Goal: Transaction & Acquisition: Purchase product/service

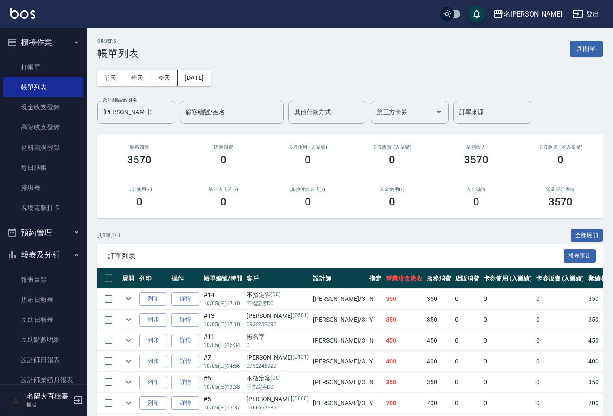
scroll to position [48, 0]
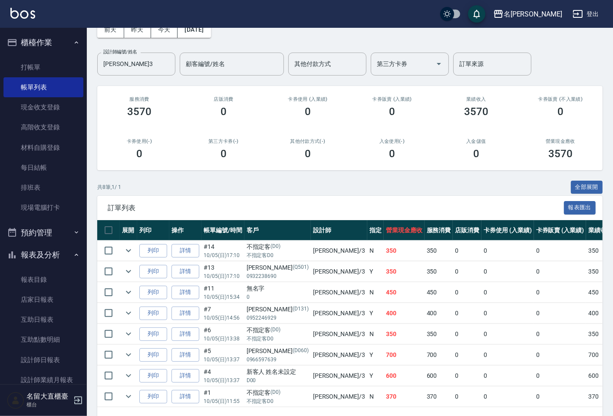
drag, startPoint x: 0, startPoint y: 0, endPoint x: 190, endPoint y: 185, distance: 265.2
click at [190, 185] on div "共 8 筆, 1 / 1 全部展開" at bounding box center [350, 187] width 506 height 13
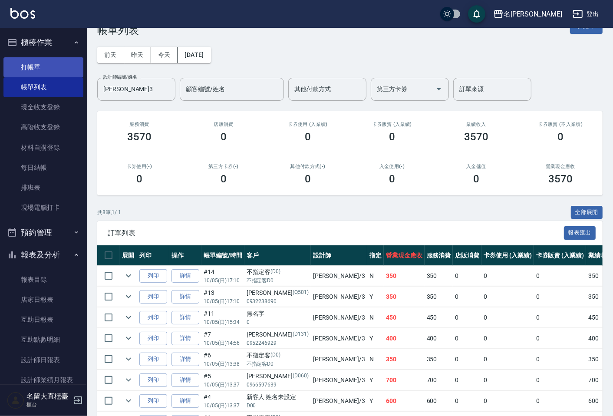
scroll to position [0, 0]
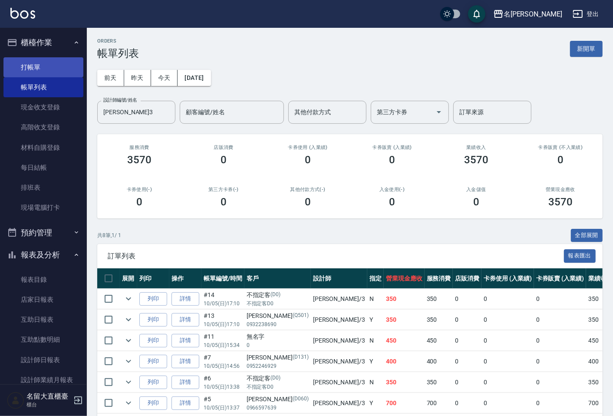
click at [33, 68] on link "打帳單" at bounding box center [43, 67] width 80 height 20
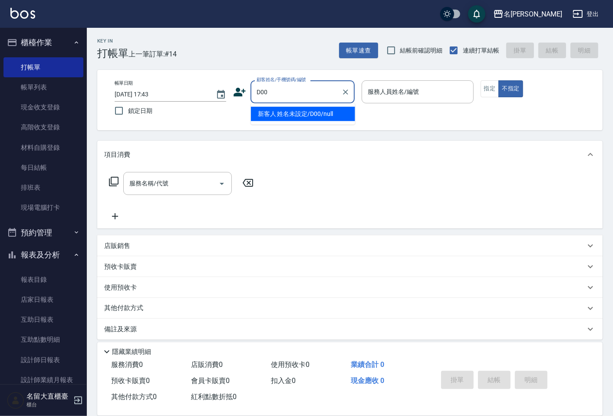
type input "新客人 姓名未設定/D00/null"
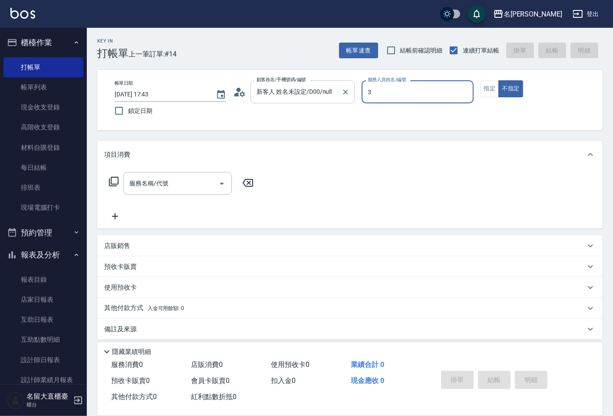
type input "[PERSON_NAME]3"
type button "false"
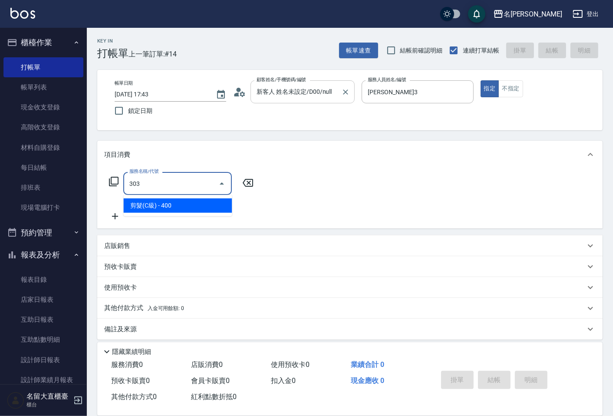
type input "剪髮(C級)(303)"
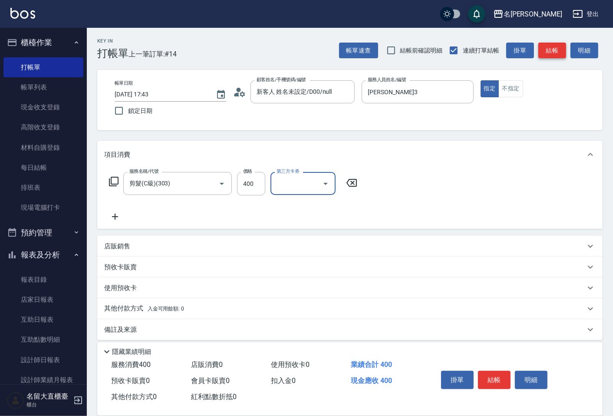
click at [555, 53] on button "結帳" at bounding box center [553, 51] width 28 height 16
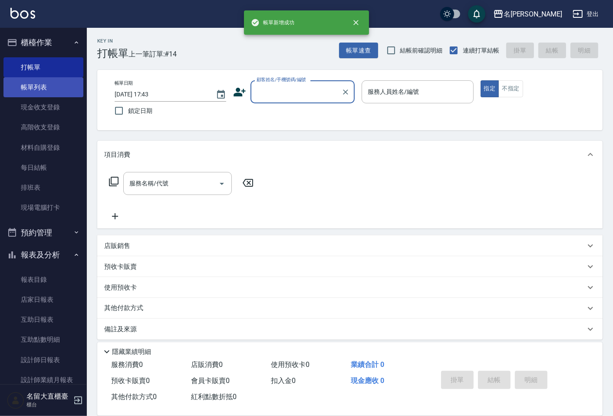
click at [22, 87] on link "帳單列表" at bounding box center [43, 87] width 80 height 20
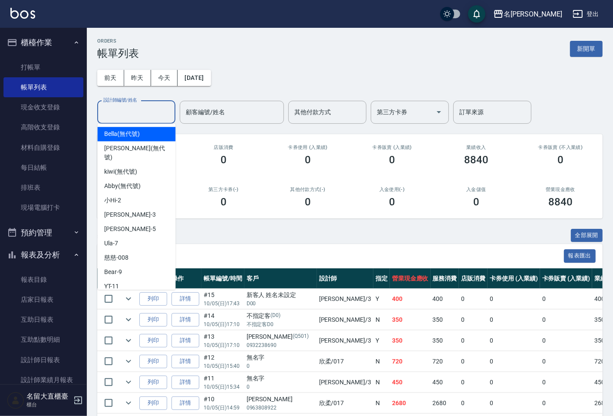
click at [138, 118] on input "設計師編號/姓名" at bounding box center [136, 112] width 70 height 15
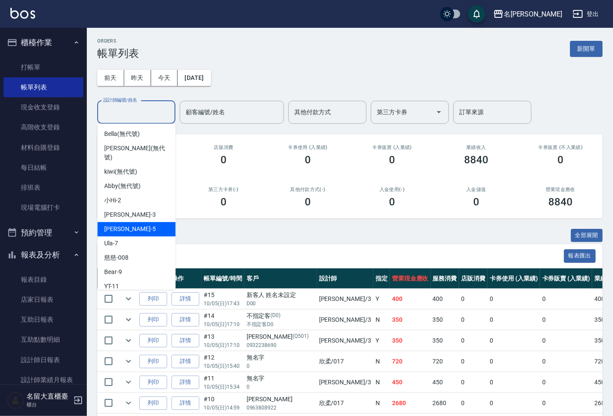
click at [136, 222] on div "Reese -5" at bounding box center [136, 229] width 78 height 14
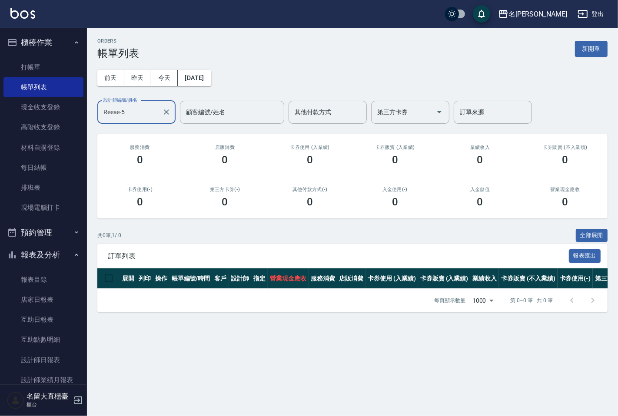
click at [122, 111] on input "Reese-5" at bounding box center [129, 112] width 57 height 15
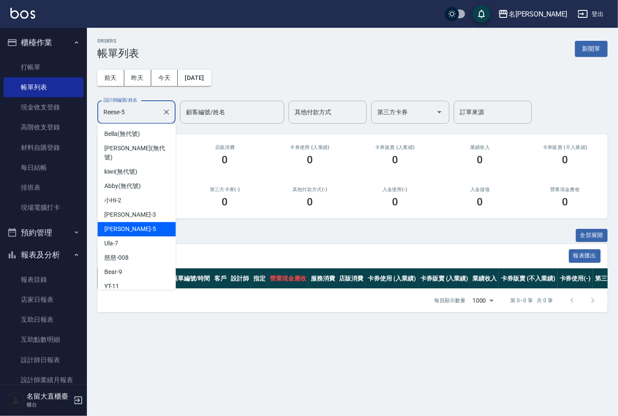
click at [122, 111] on input "Reese-5" at bounding box center [129, 112] width 57 height 15
click at [121, 210] on span "[PERSON_NAME]3" at bounding box center [129, 214] width 51 height 9
type input "[PERSON_NAME]3"
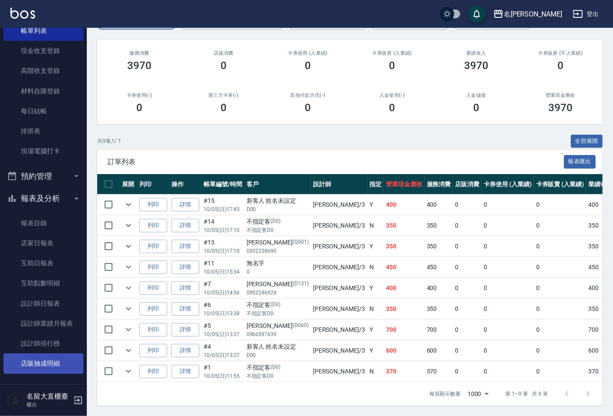
scroll to position [145, 0]
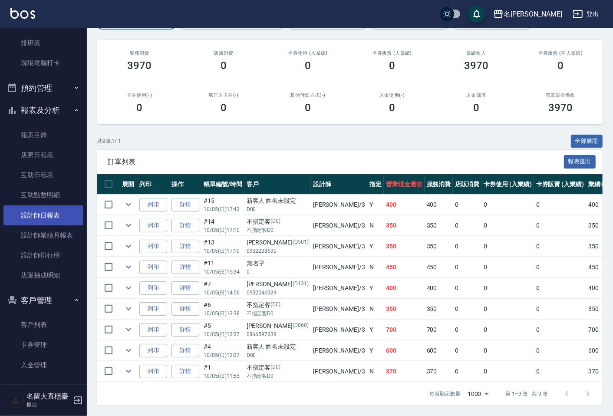
click at [53, 210] on link "設計師日報表" at bounding box center [43, 216] width 80 height 20
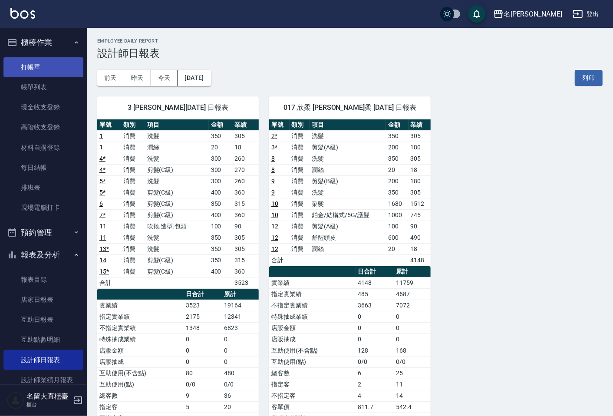
click at [53, 74] on link "打帳單" at bounding box center [43, 67] width 80 height 20
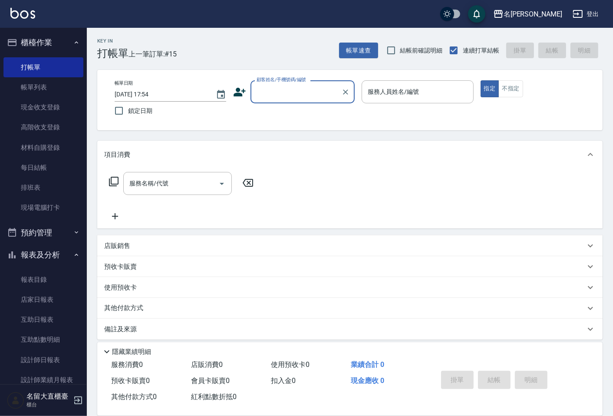
click at [285, 94] on input "顧客姓名/手機號碼/編號" at bounding box center [296, 91] width 83 height 15
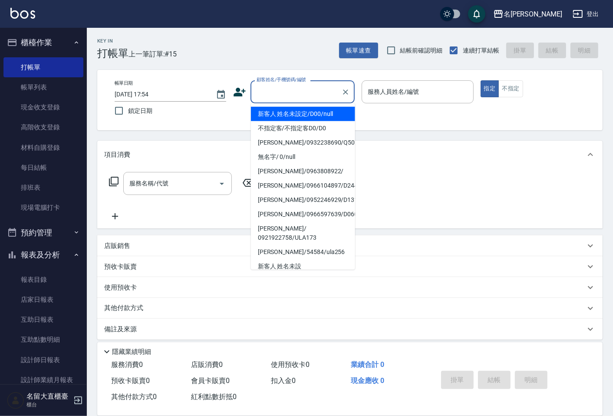
click at [303, 112] on li "新客人 姓名未設定/D00/null" at bounding box center [303, 114] width 104 height 14
type input "新客人 姓名未設定/D00/null"
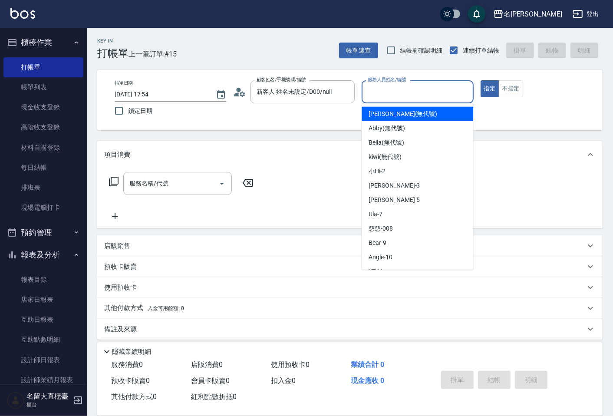
click at [438, 91] on input "服務人員姓名/編號" at bounding box center [418, 91] width 104 height 15
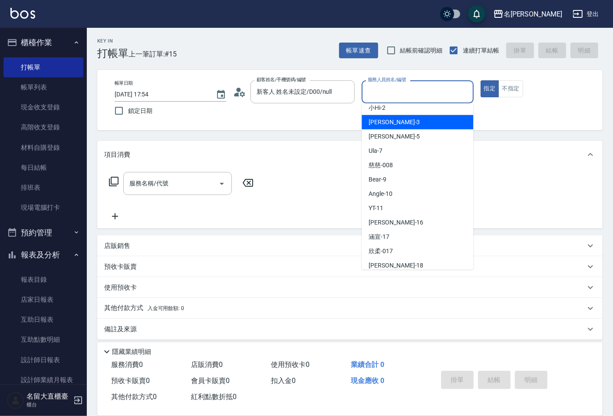
scroll to position [127, 0]
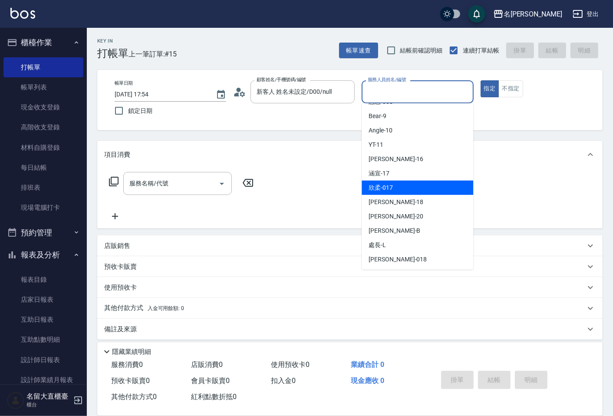
click at [408, 184] on div "欣柔 -017" at bounding box center [418, 188] width 112 height 14
type input "欣柔-017"
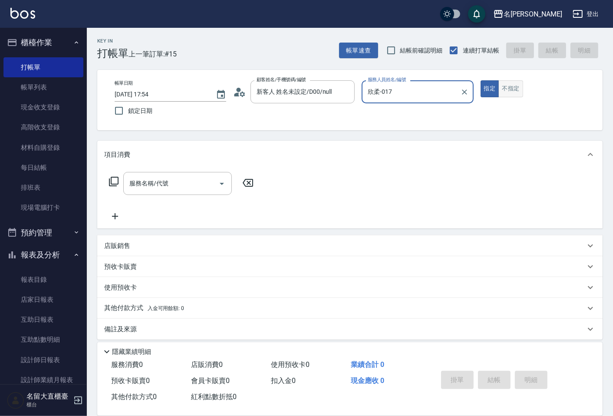
click at [506, 90] on button "不指定" at bounding box center [511, 88] width 24 height 17
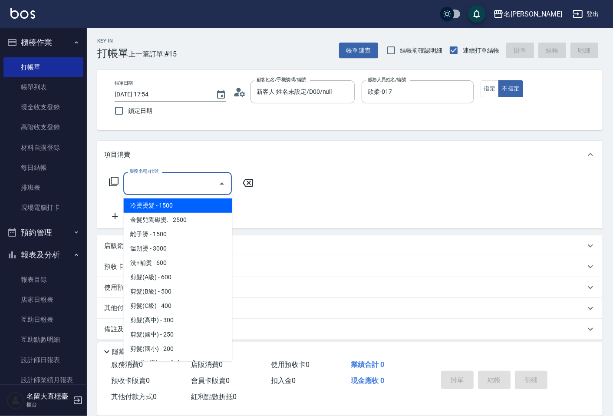
click at [199, 178] on input "服務名稱/代號" at bounding box center [171, 183] width 88 height 15
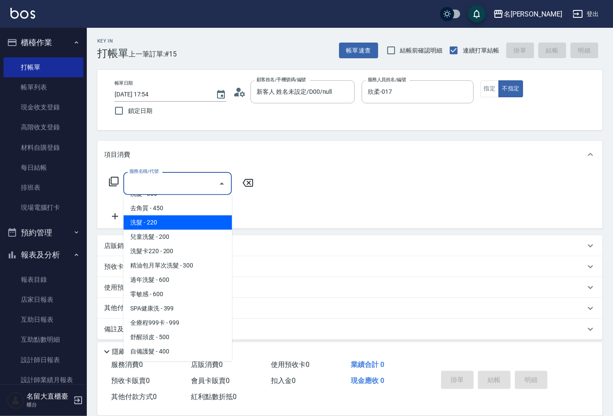
scroll to position [193, 0]
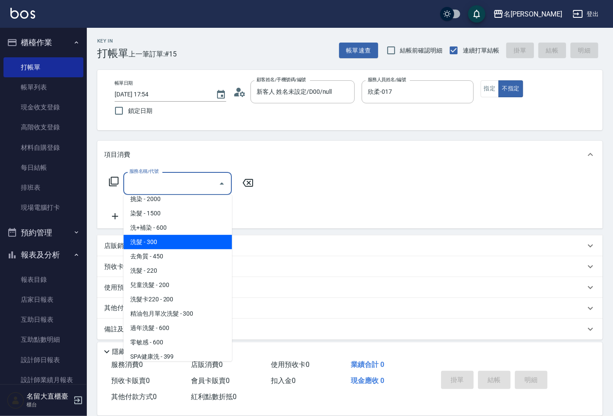
click at [159, 241] on span "洗髮 - 300" at bounding box center [177, 242] width 109 height 14
type input "洗髮(500)"
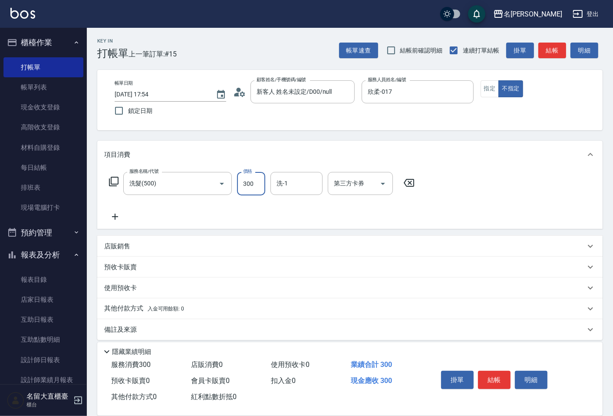
click at [259, 179] on input "300" at bounding box center [251, 183] width 28 height 23
type input "450"
click at [117, 215] on icon at bounding box center [115, 217] width 22 height 10
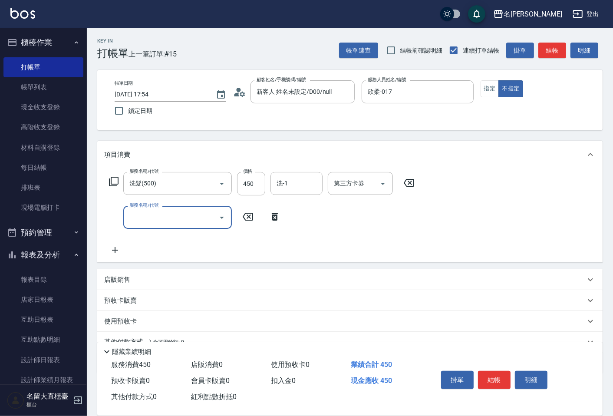
click at [126, 214] on div "服務名稱/代號" at bounding box center [177, 217] width 109 height 23
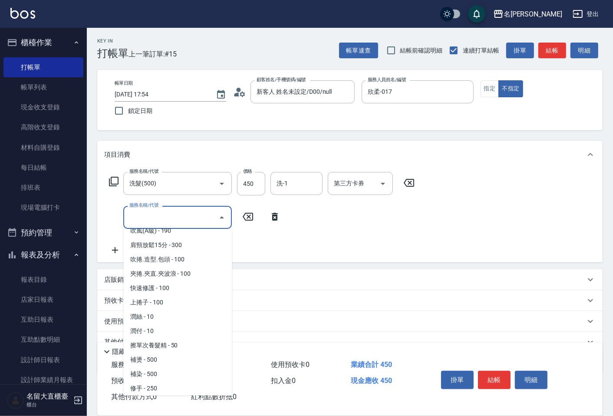
scroll to position [745, 0]
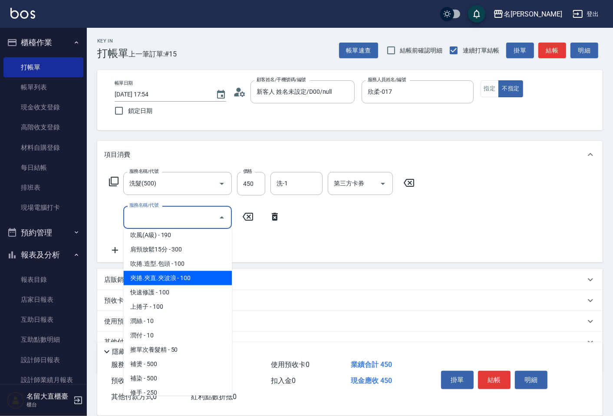
click at [163, 273] on span "夾捲.夾直.夾波浪 - 100" at bounding box center [177, 278] width 109 height 14
type input "夾捲.夾直.夾波浪(709)"
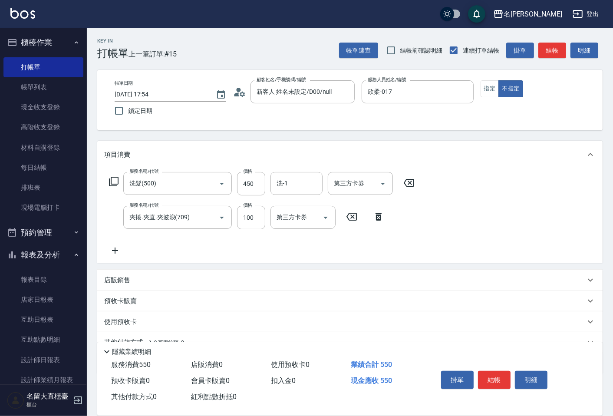
click at [111, 254] on icon at bounding box center [115, 250] width 22 height 10
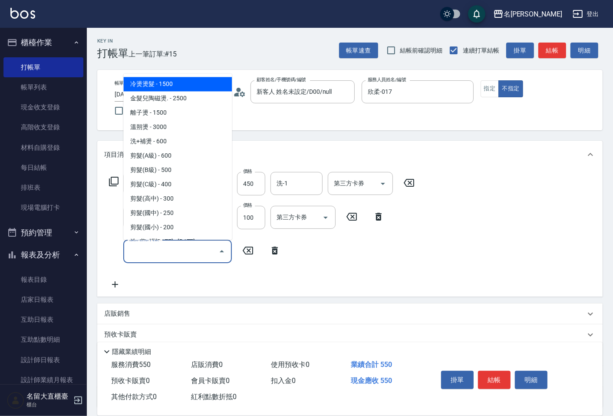
click at [151, 257] on input "服務名稱/代號" at bounding box center [171, 251] width 88 height 15
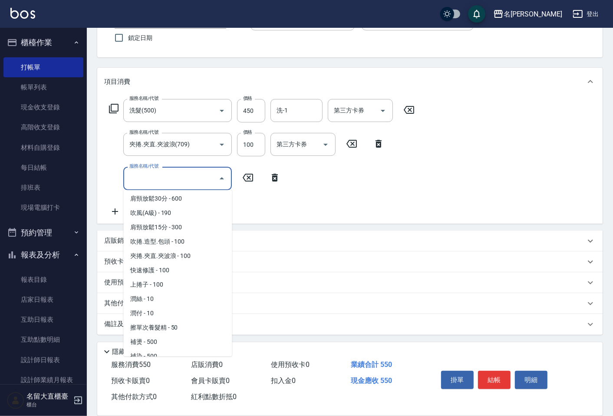
scroll to position [724, 0]
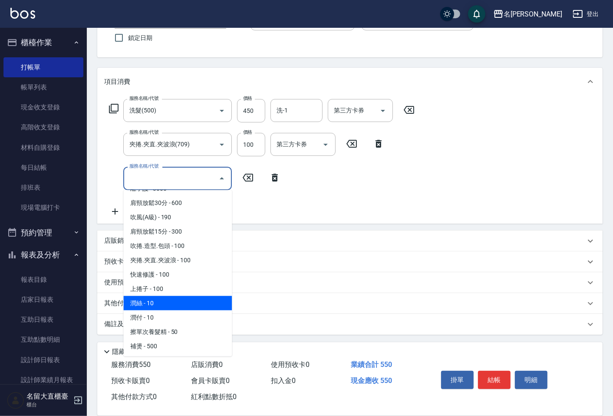
click at [161, 296] on span "潤絲 - 10" at bounding box center [177, 303] width 109 height 14
type input "潤絲(802)"
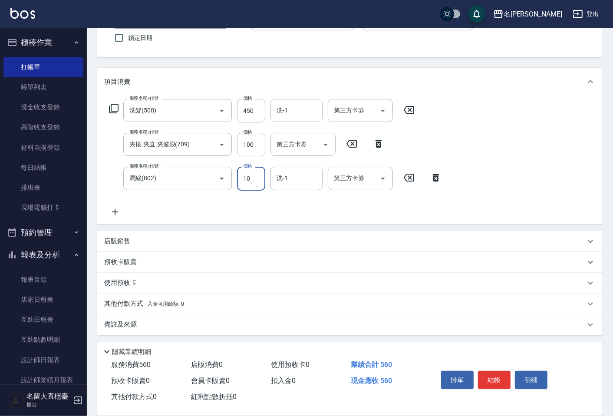
click at [252, 178] on input "10" at bounding box center [251, 178] width 28 height 23
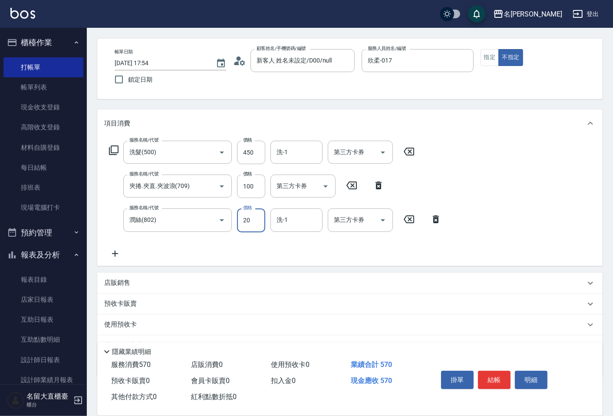
scroll to position [0, 0]
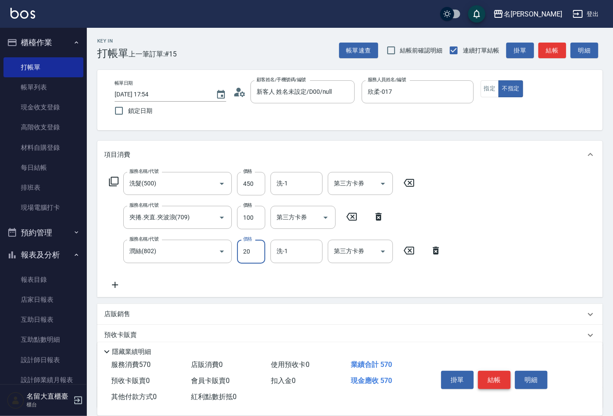
type input "20"
click at [499, 372] on button "結帳" at bounding box center [494, 380] width 33 height 18
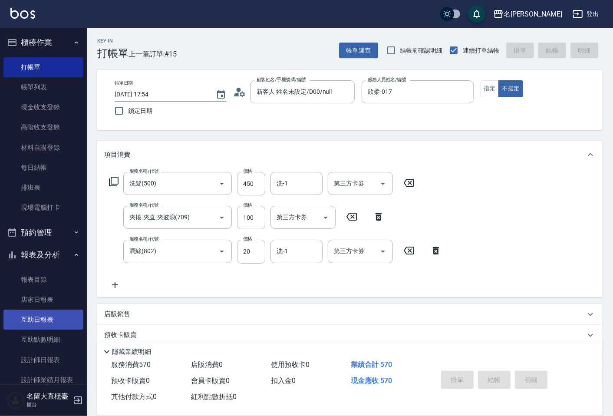
type input "[DATE] 17:55"
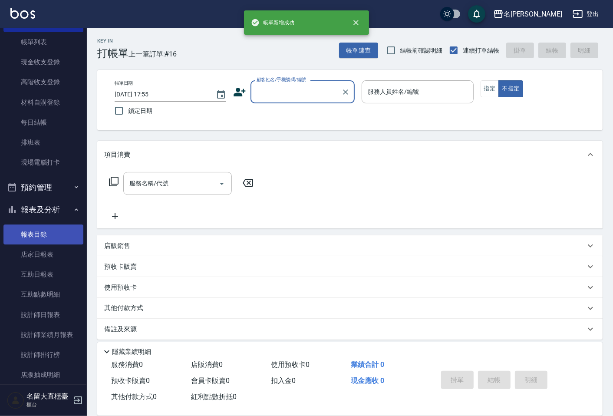
scroll to position [96, 0]
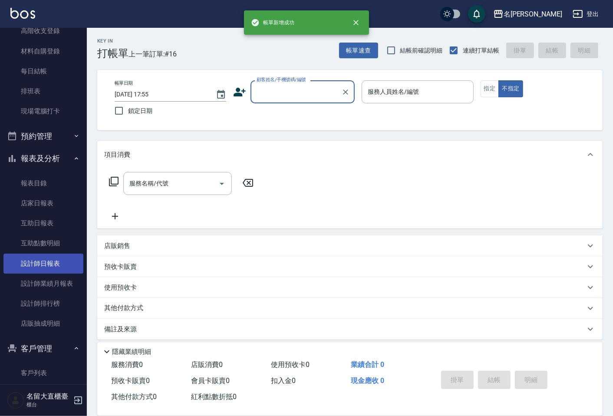
click at [46, 262] on link "設計師日報表" at bounding box center [43, 264] width 80 height 20
